Goal: Information Seeking & Learning: Learn about a topic

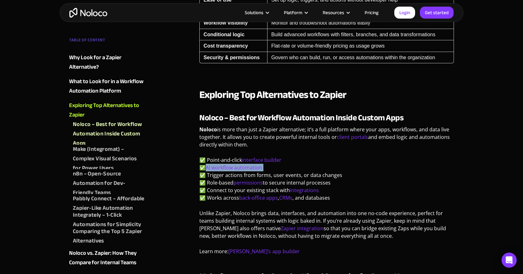
scroll to position [559, 0]
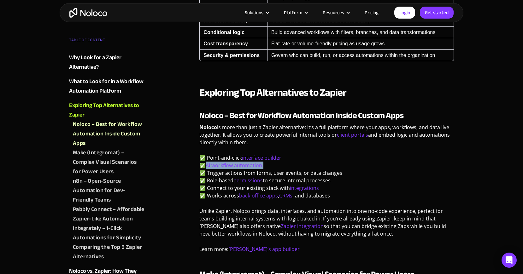
click at [366, 161] on p "✅ Point-and-click interface builder ✅ AI workflow automation ✅ Trigger actions …" at bounding box center [326, 179] width 254 height 50
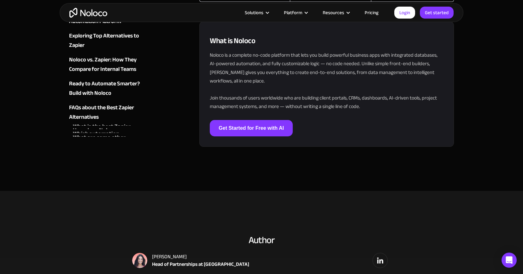
scroll to position [1907, 0]
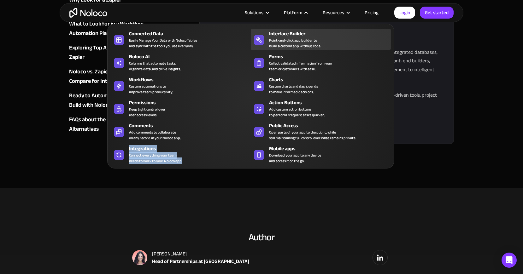
click at [328, 39] on div "Interface Builder Point-and-click app builder to build a custom app without cod…" at bounding box center [328, 39] width 119 height 19
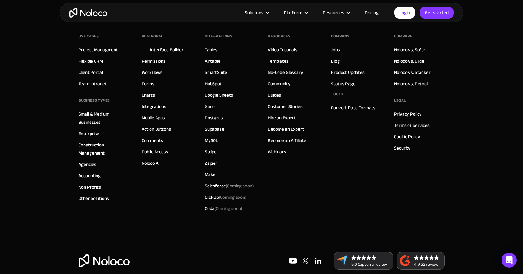
scroll to position [2322, 0]
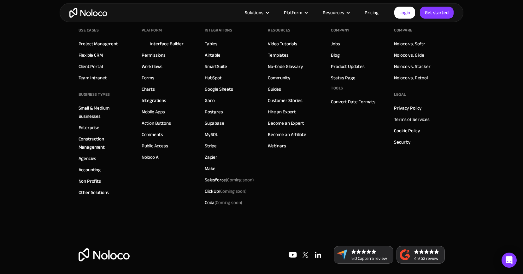
click at [275, 56] on link "Templates" at bounding box center [278, 55] width 21 height 8
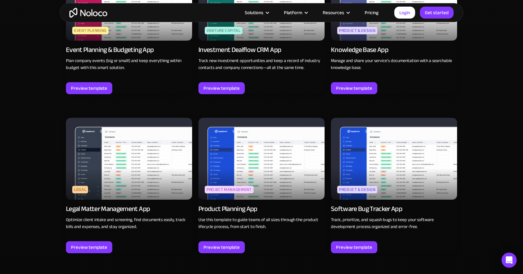
scroll to position [1740, 0]
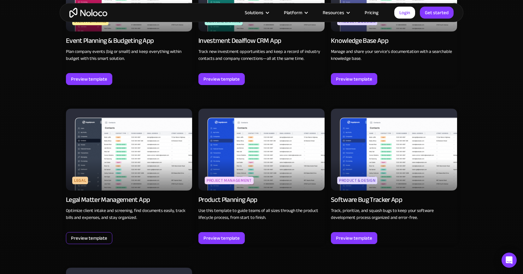
click at [89, 237] on div "Preview template" at bounding box center [89, 238] width 36 height 8
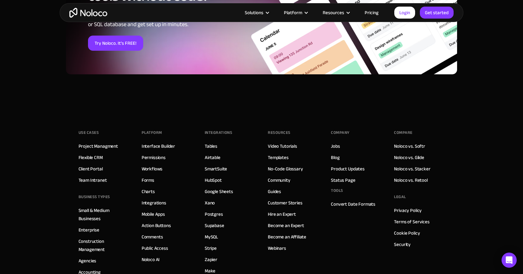
scroll to position [845, 0]
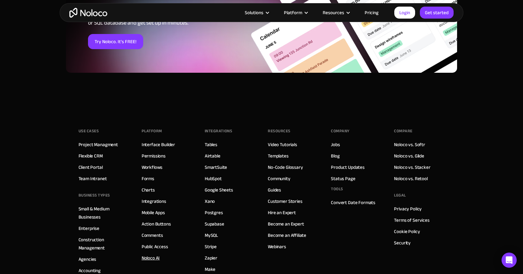
click at [153, 257] on link "Noloco AI" at bounding box center [151, 258] width 18 height 8
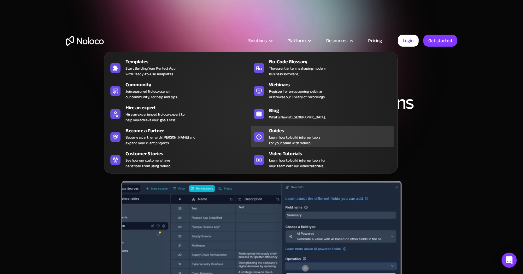
click at [289, 137] on span "Learn how to build internal tools for your team with Noloco." at bounding box center [294, 140] width 51 height 11
